Goal: Task Accomplishment & Management: Use online tool/utility

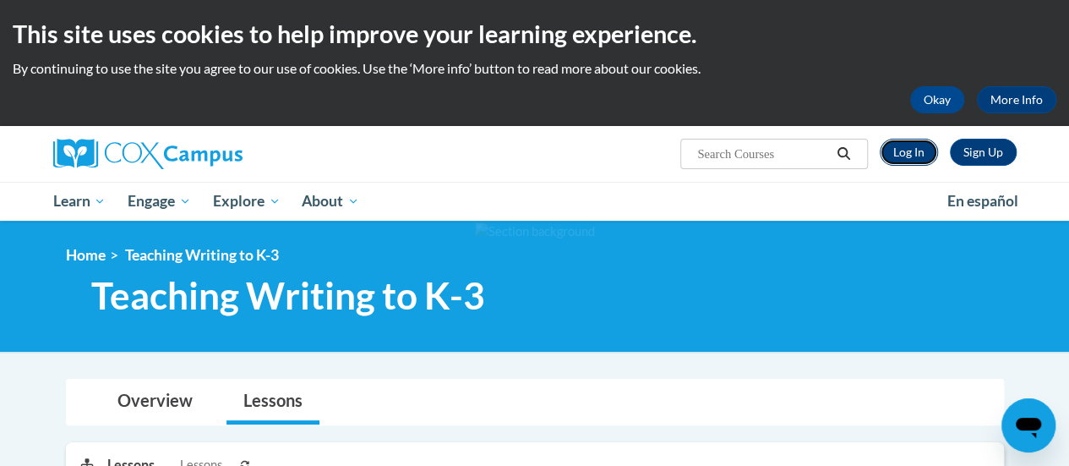
click at [921, 154] on link "Log In" at bounding box center [909, 152] width 58 height 27
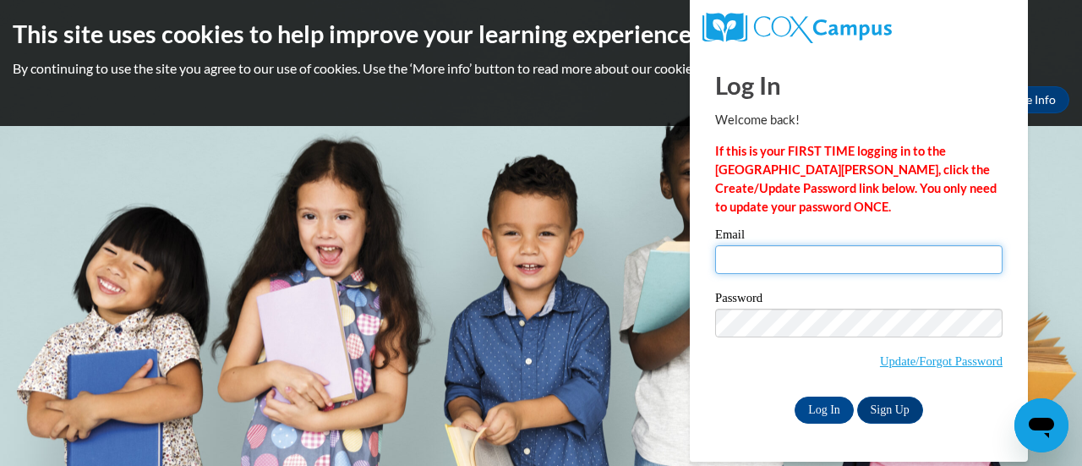
click at [841, 256] on input "Email" at bounding box center [858, 259] width 287 height 29
type input "quinnan@wauwatosa.k12.wi.us"
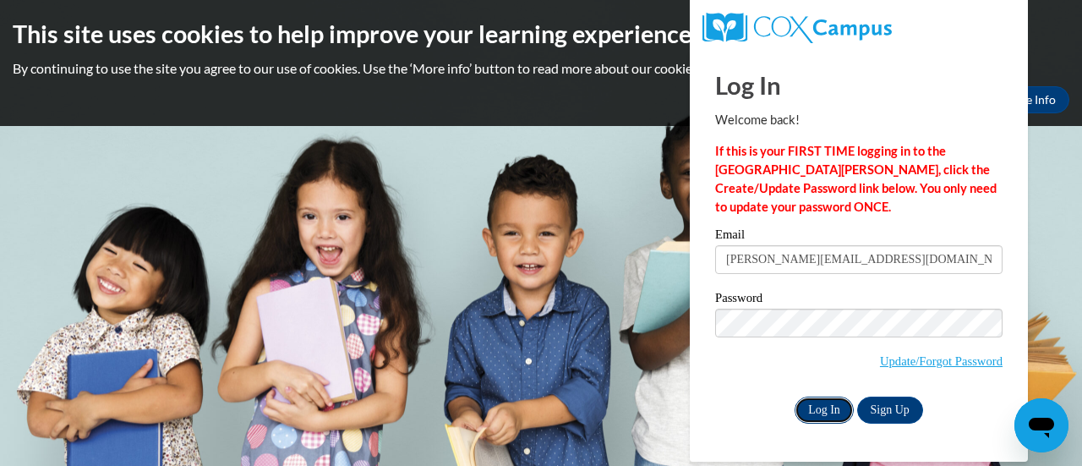
click at [818, 401] on input "Log In" at bounding box center [823, 409] width 59 height 27
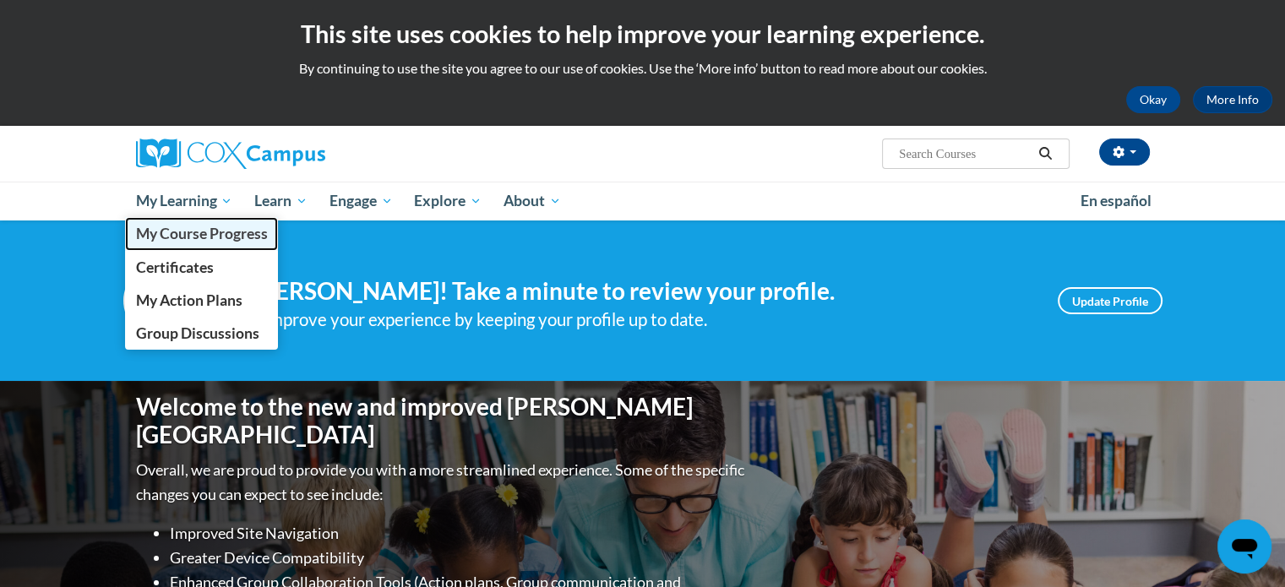
click at [185, 232] on span "My Course Progress" at bounding box center [201, 234] width 132 height 18
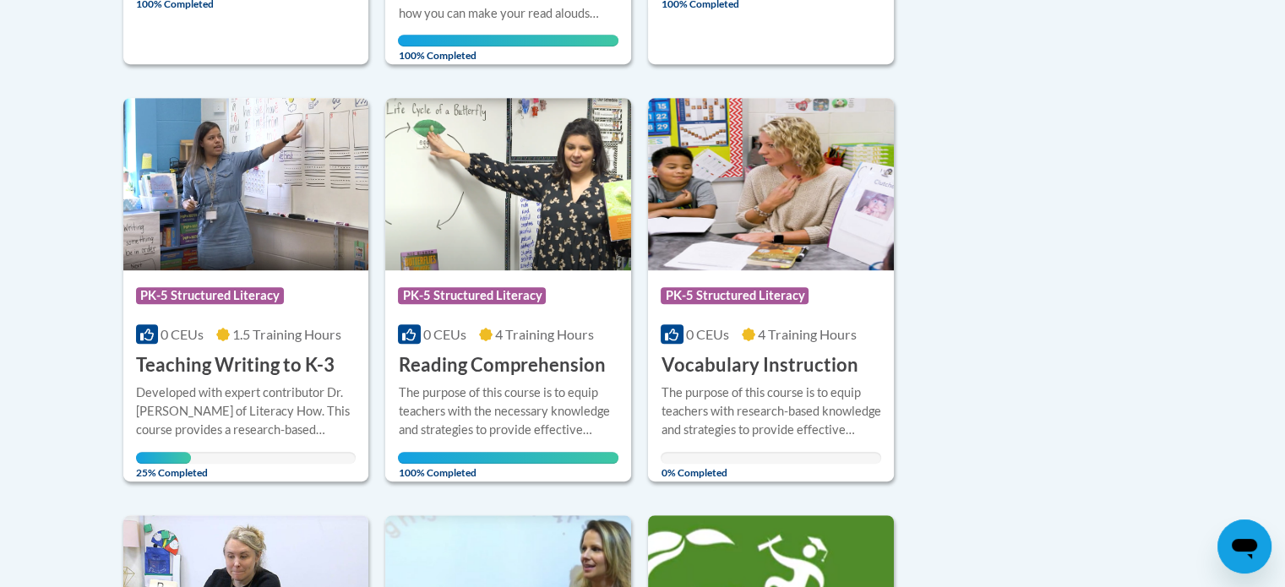
scroll to position [806, 0]
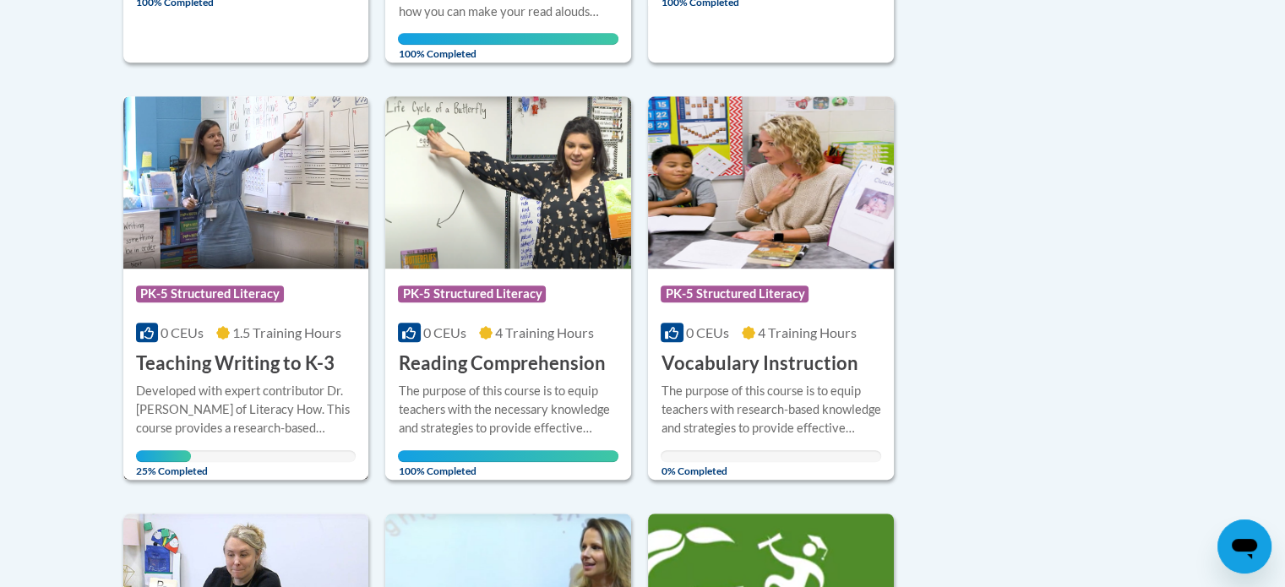
click at [259, 394] on div "Developed with expert contributor Dr. [PERSON_NAME] of Literacy How. This cours…" at bounding box center [246, 410] width 221 height 56
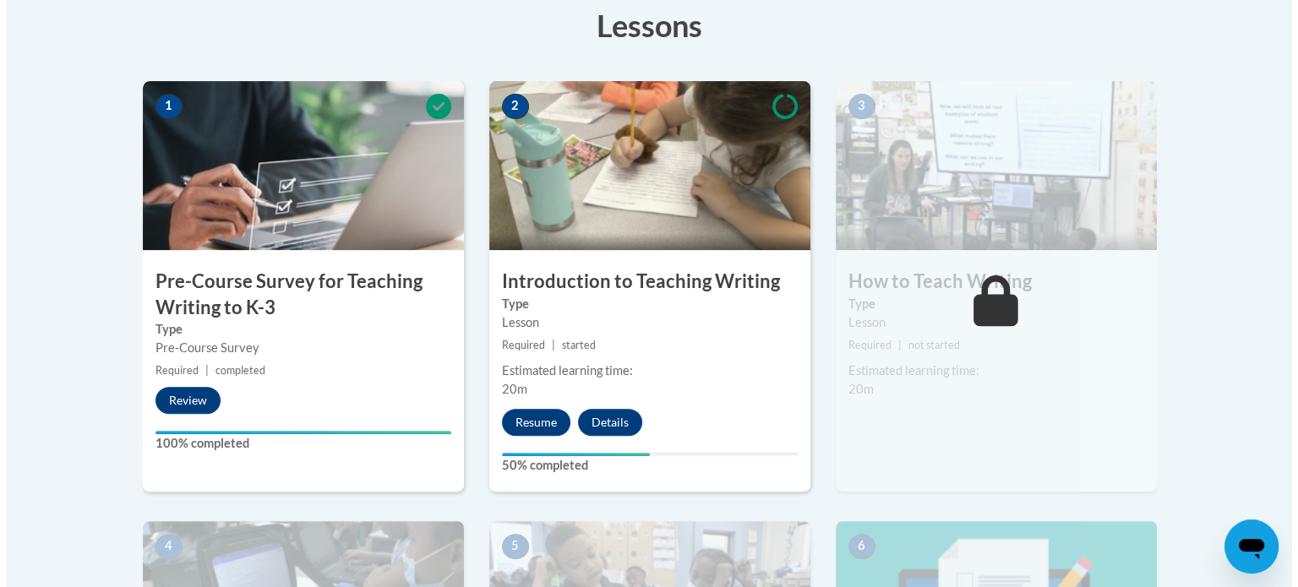
scroll to position [487, 0]
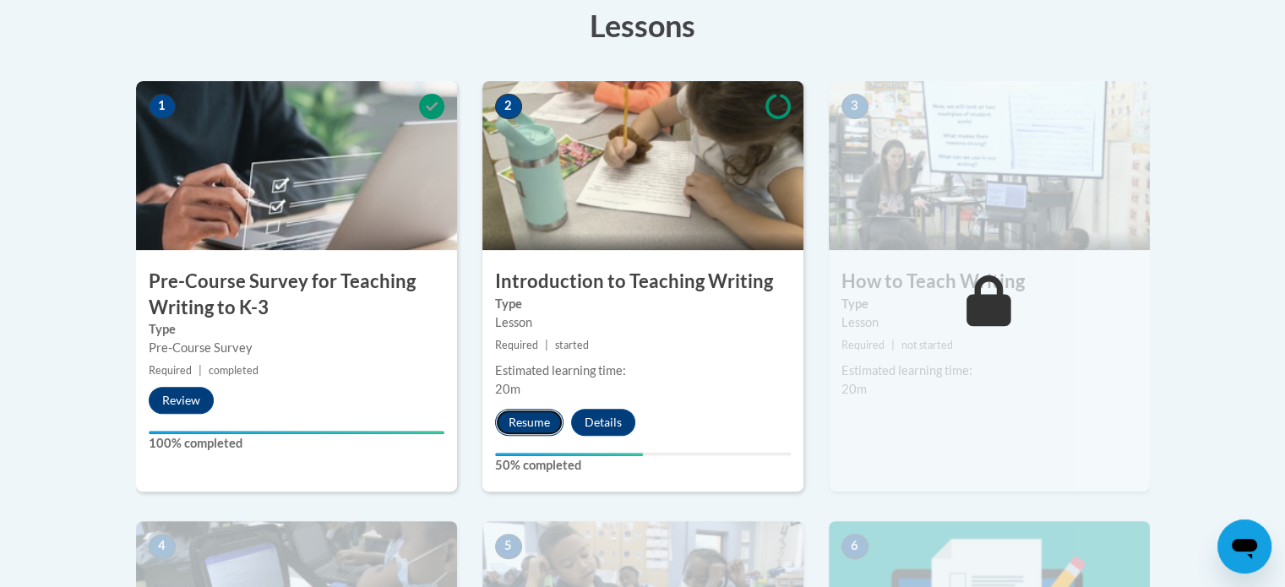
click at [512, 418] on button "Resume" at bounding box center [529, 422] width 68 height 27
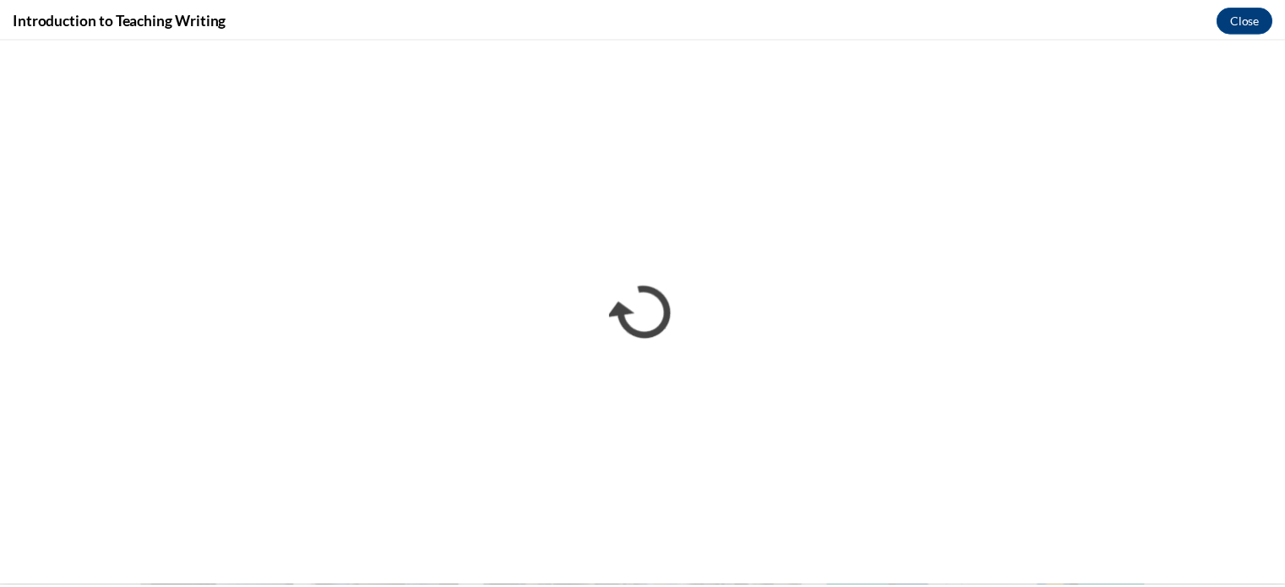
scroll to position [0, 0]
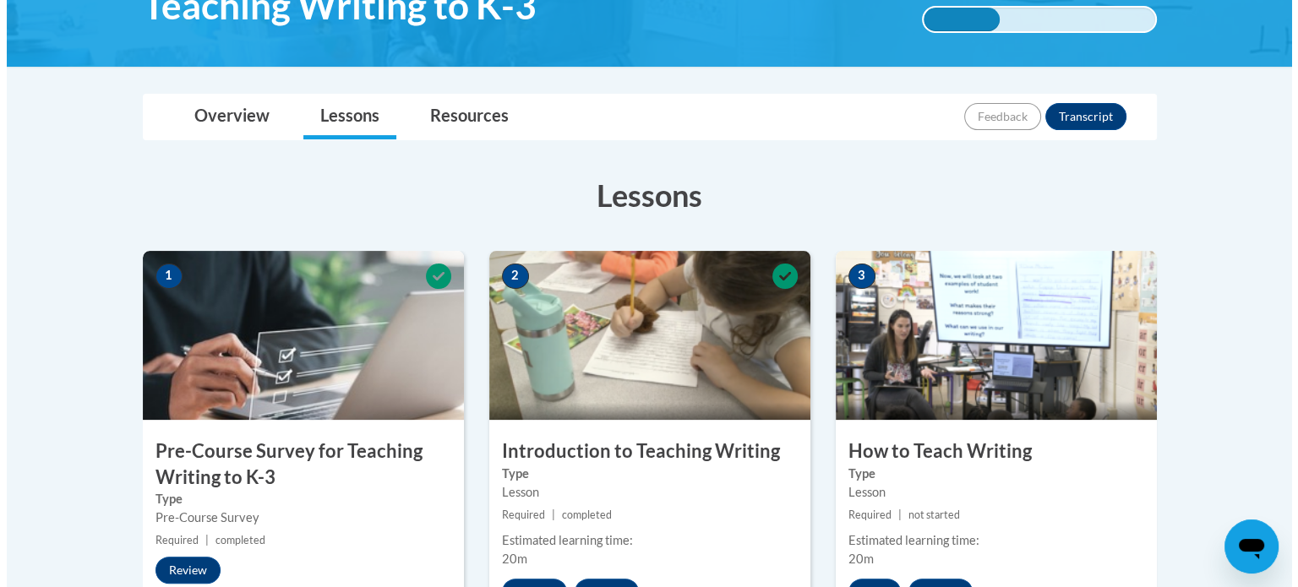
scroll to position [605, 0]
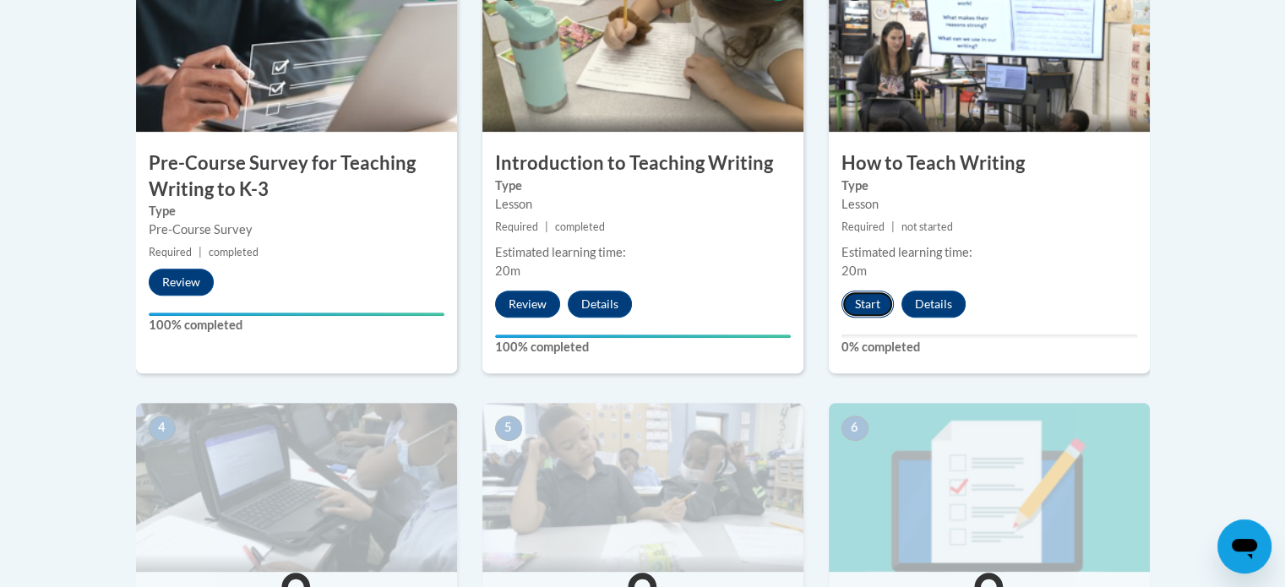
click at [853, 297] on button "Start" at bounding box center [868, 304] width 52 height 27
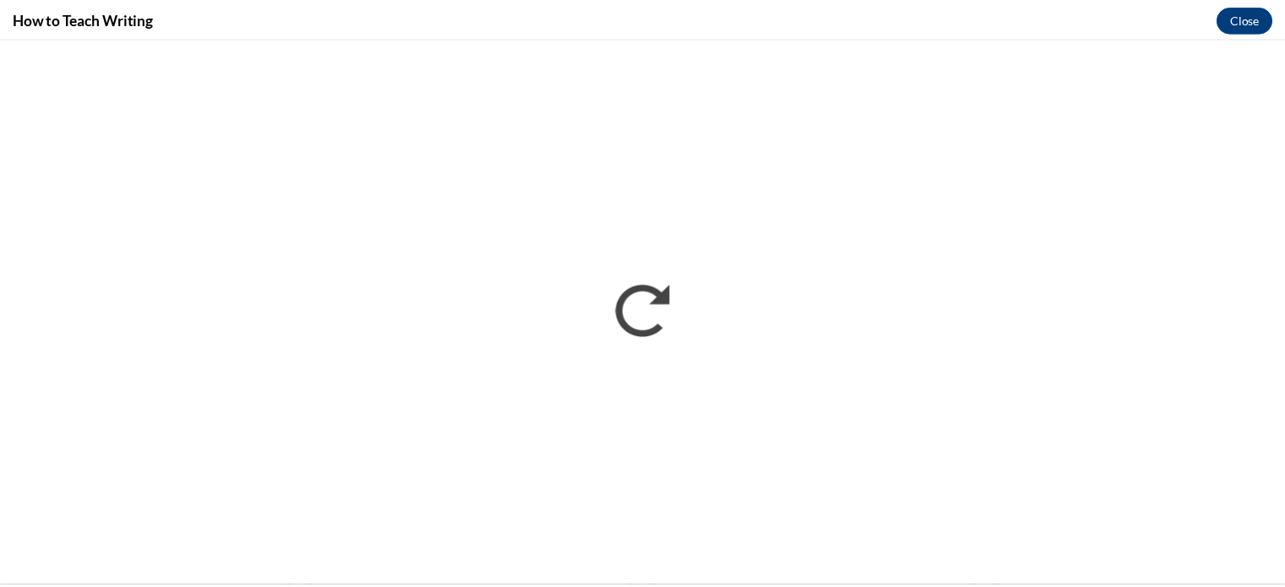
scroll to position [0, 0]
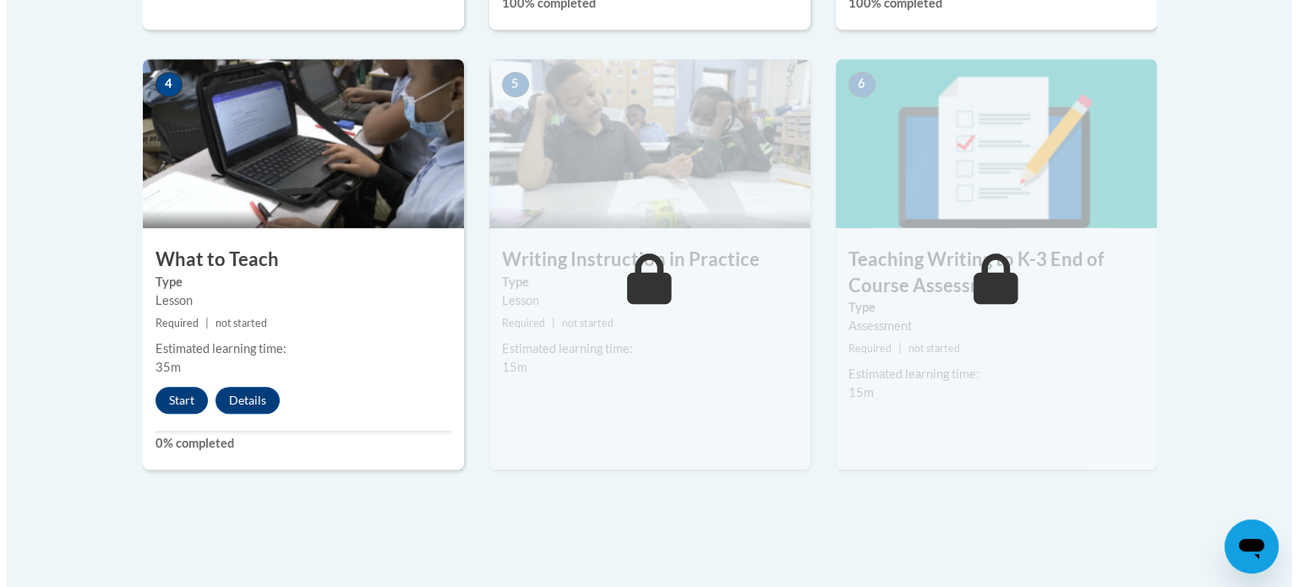
scroll to position [976, 0]
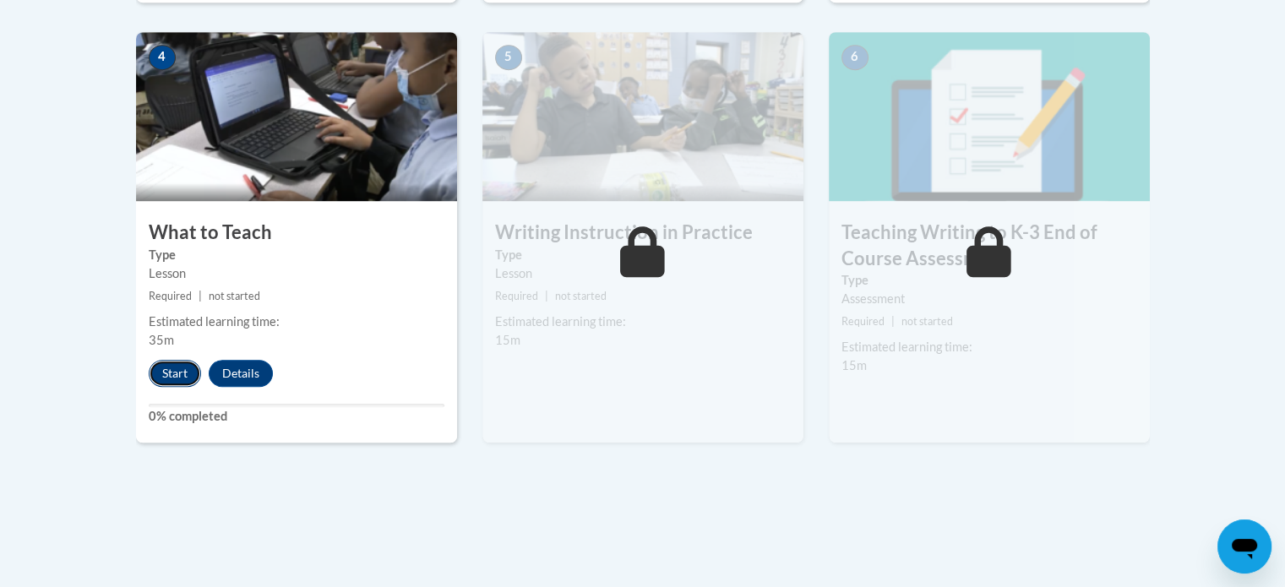
click at [172, 373] on button "Start" at bounding box center [175, 373] width 52 height 27
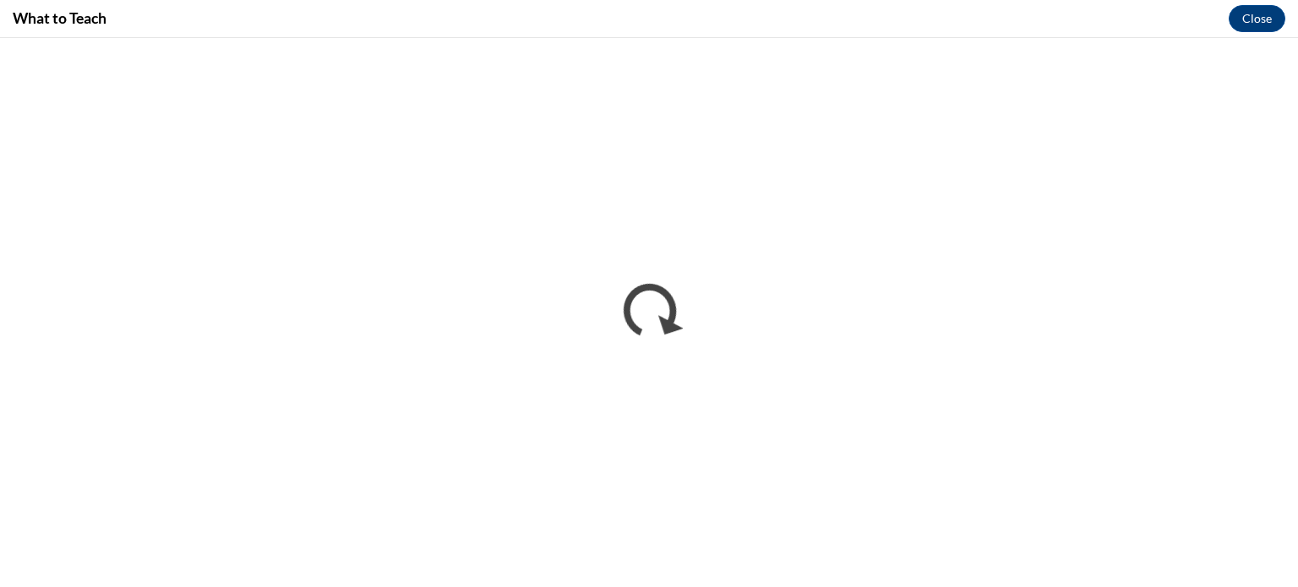
scroll to position [0, 0]
